Goal: Check status: Check status

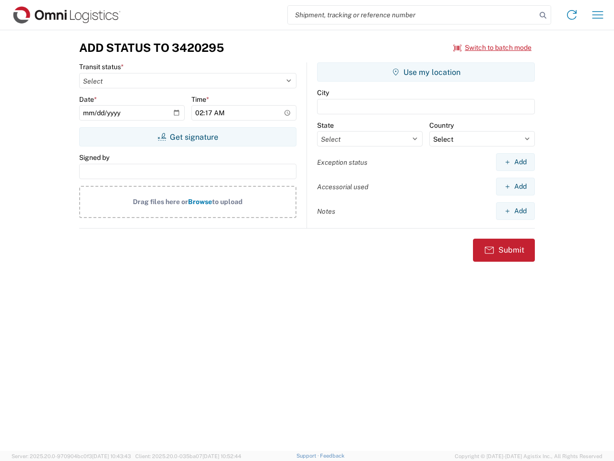
click at [412, 15] on input "search" at bounding box center [412, 15] width 249 height 18
click at [543, 15] on icon at bounding box center [542, 15] width 13 height 13
click at [572, 15] on icon at bounding box center [571, 14] width 15 height 15
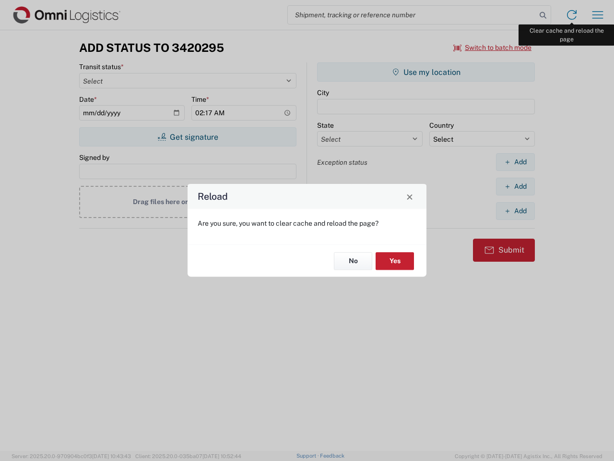
click at [598, 15] on div "Reload Are you sure, you want to clear cache and reload the page? No Yes" at bounding box center [307, 230] width 614 height 461
click at [493, 48] on div "Reload Are you sure, you want to clear cache and reload the page? No Yes" at bounding box center [307, 230] width 614 height 461
click at [188, 137] on div "Reload Are you sure, you want to clear cache and reload the page? No Yes" at bounding box center [307, 230] width 614 height 461
click at [426, 72] on div "Reload Are you sure, you want to clear cache and reload the page? No Yes" at bounding box center [307, 230] width 614 height 461
click at [515, 162] on div "Reload Are you sure, you want to clear cache and reload the page? No Yes" at bounding box center [307, 230] width 614 height 461
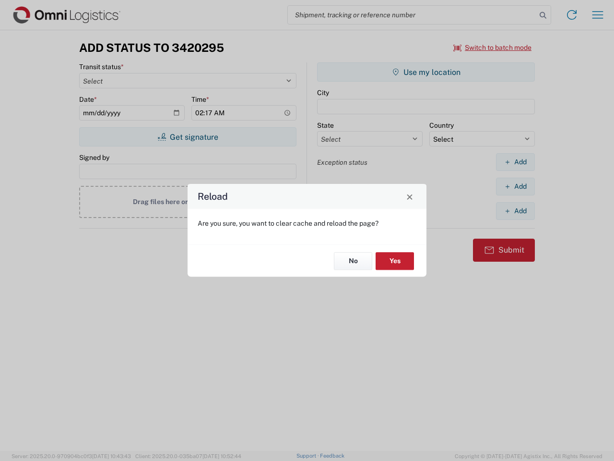
click at [515, 186] on div "Reload Are you sure, you want to clear cache and reload the page? No Yes" at bounding box center [307, 230] width 614 height 461
click at [515, 211] on div "Reload Are you sure, you want to clear cache and reload the page? No Yes" at bounding box center [307, 230] width 614 height 461
